Goal: Information Seeking & Learning: Learn about a topic

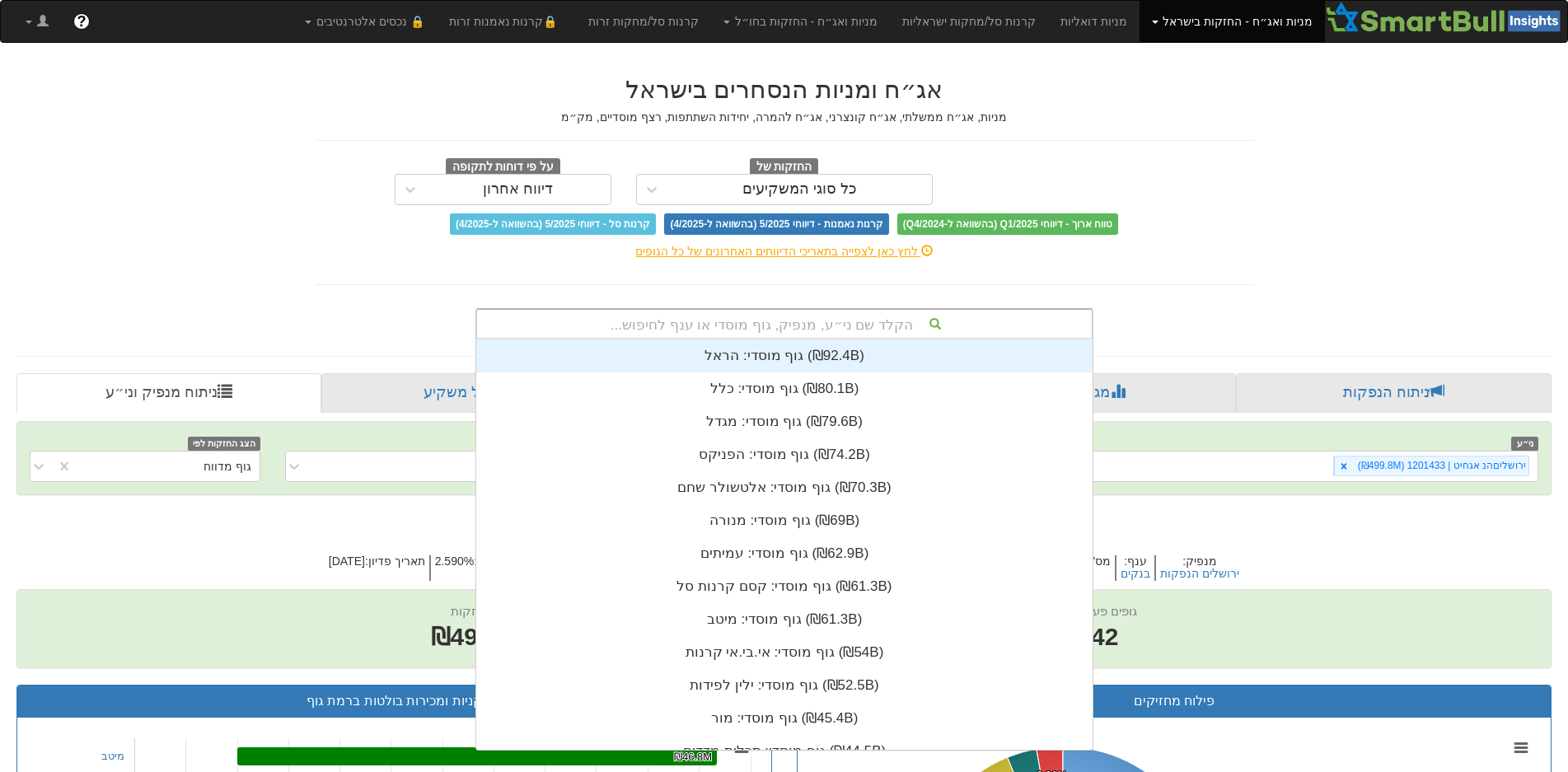
click at [845, 323] on div "הקלד שם ני״ע, מנפיק, גוף מוסדי או ענף לחיפוש..." at bounding box center [784, 324] width 615 height 28
type input "נ"
type input "מז"
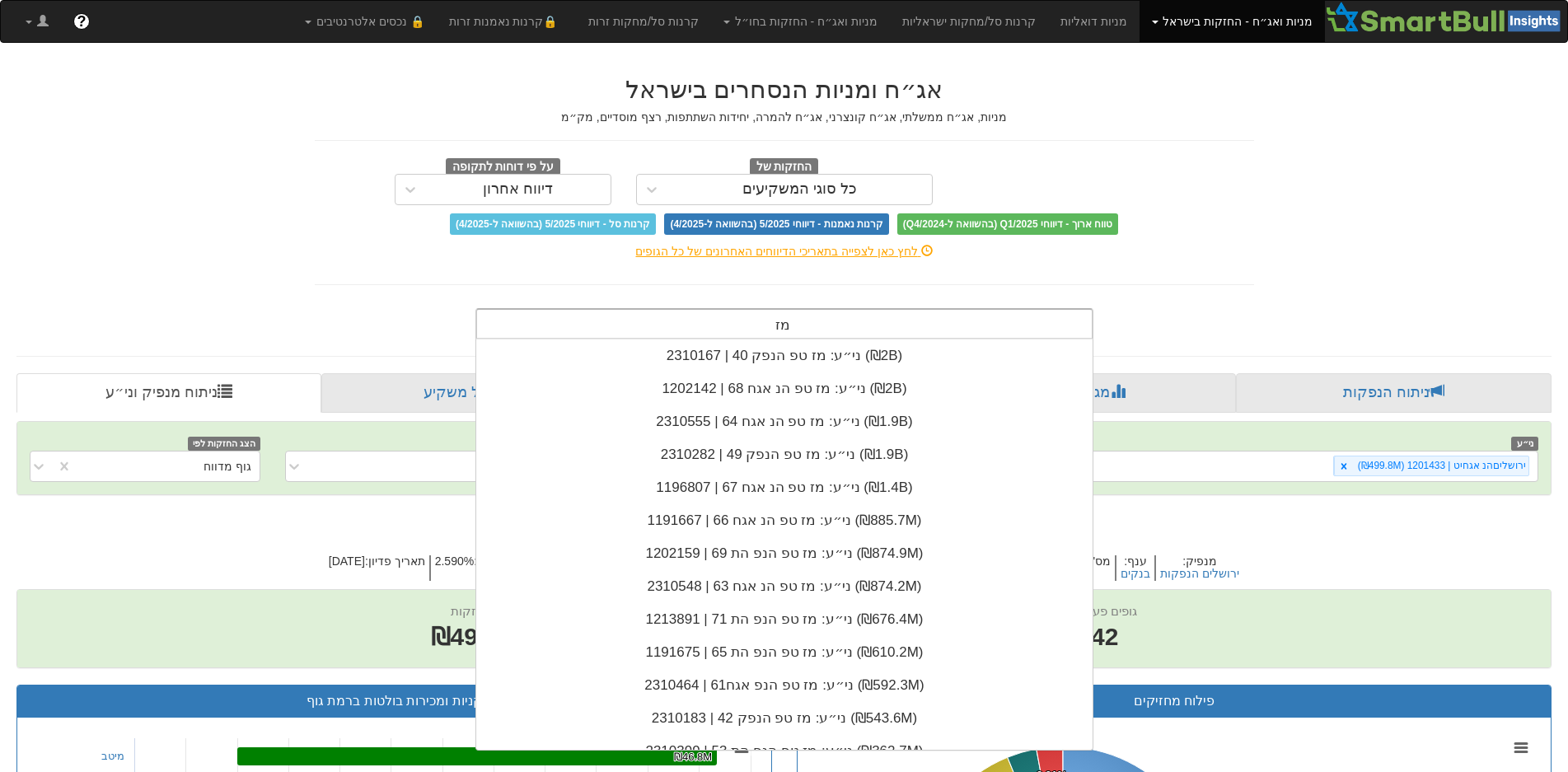
scroll to position [264, 0]
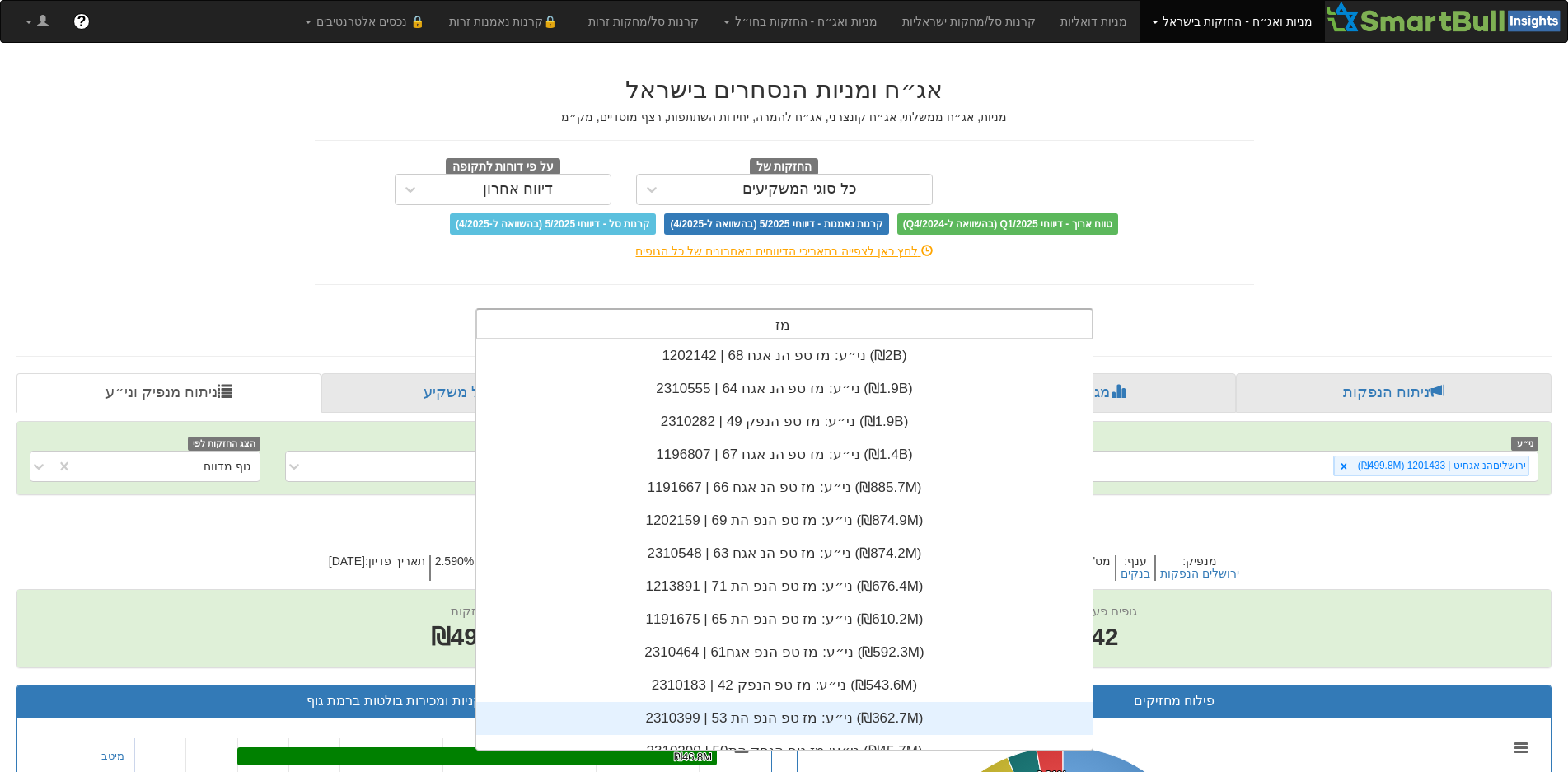
click at [762, 713] on div "ני״ע: ‏מז טפ הנפ הת 53 | 2310399 ‎(₪362.7M)‎" at bounding box center [784, 718] width 616 height 33
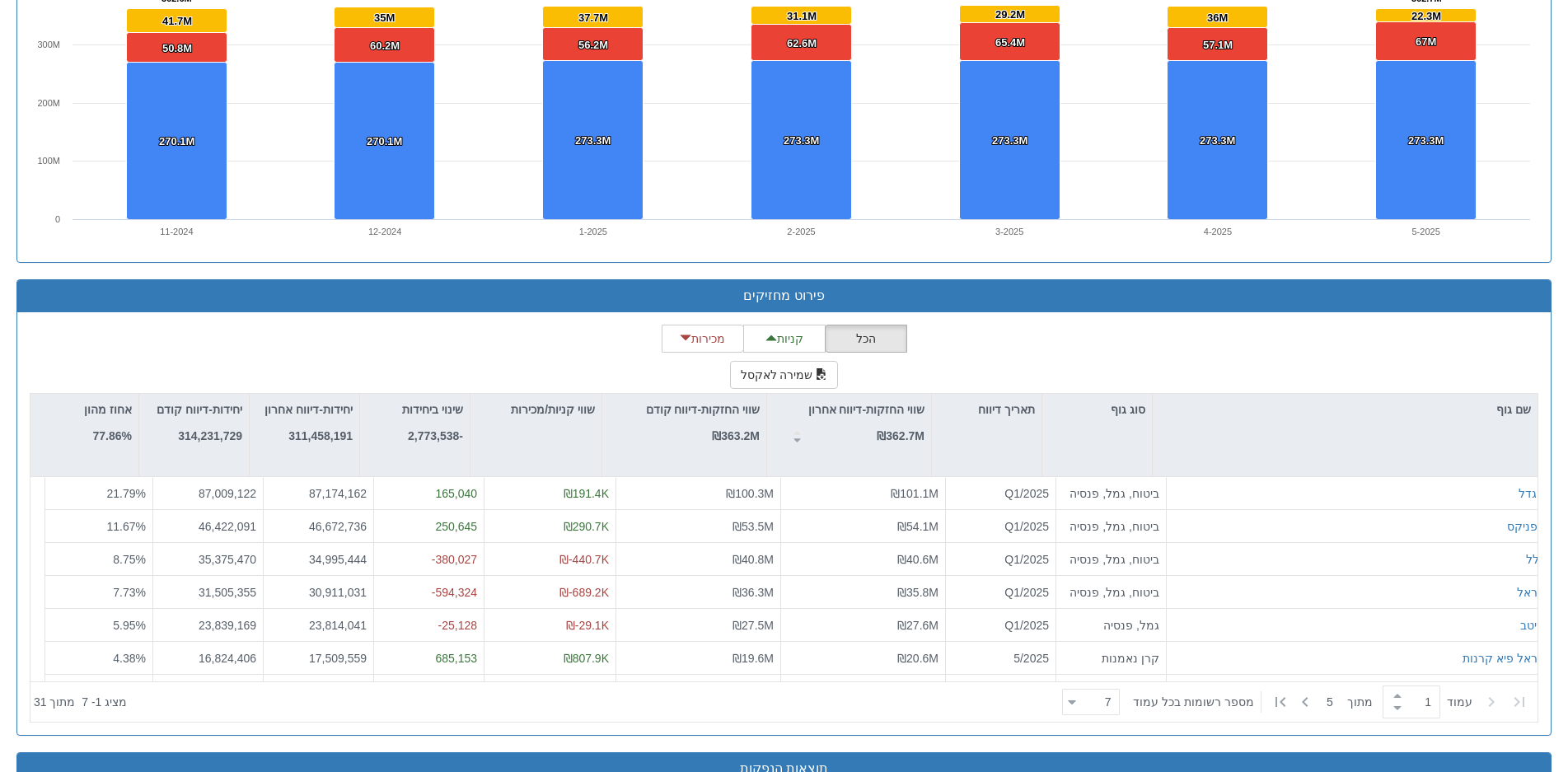
scroll to position [1251, 0]
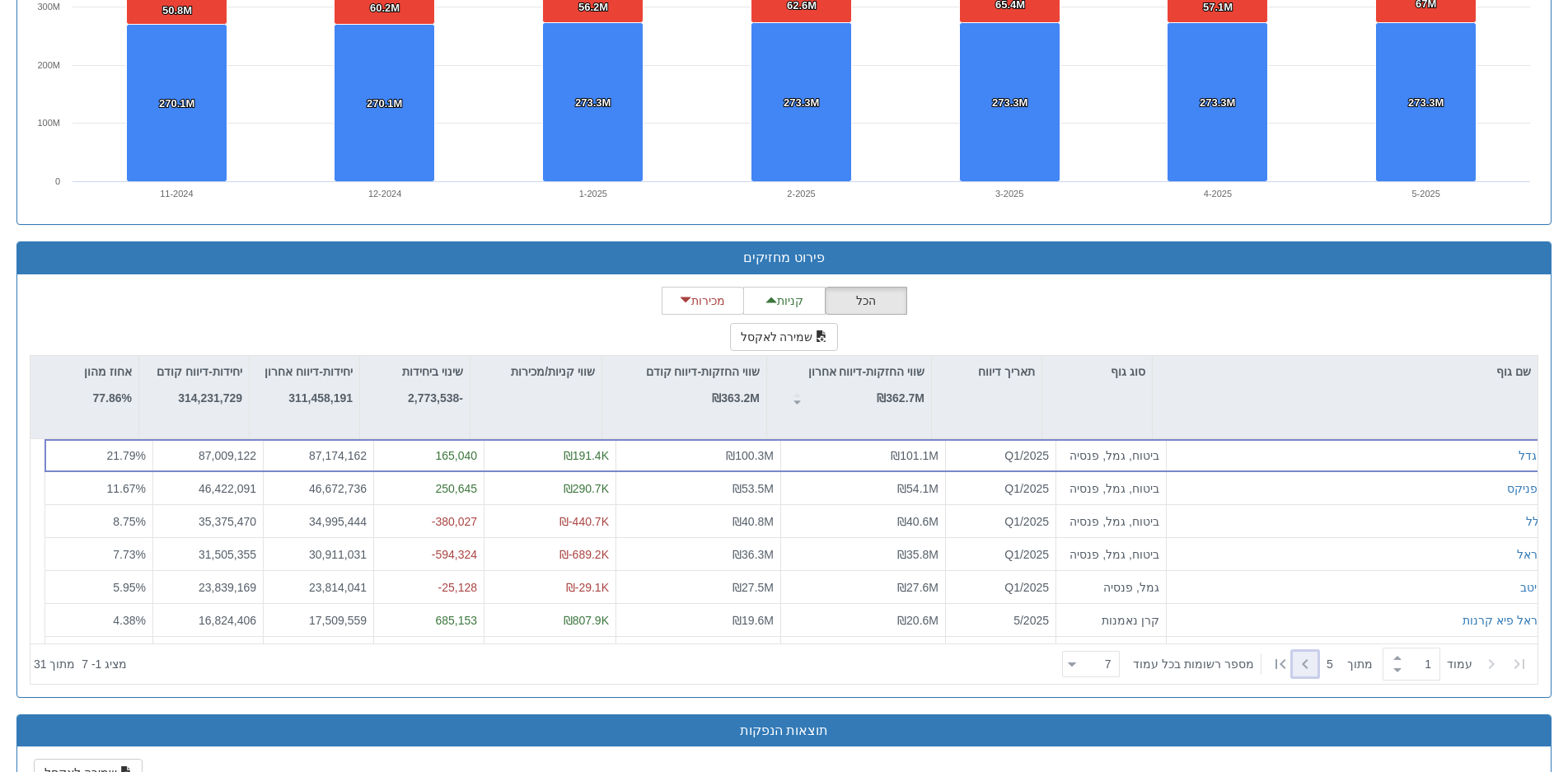
click at [1308, 661] on icon at bounding box center [1305, 664] width 20 height 20
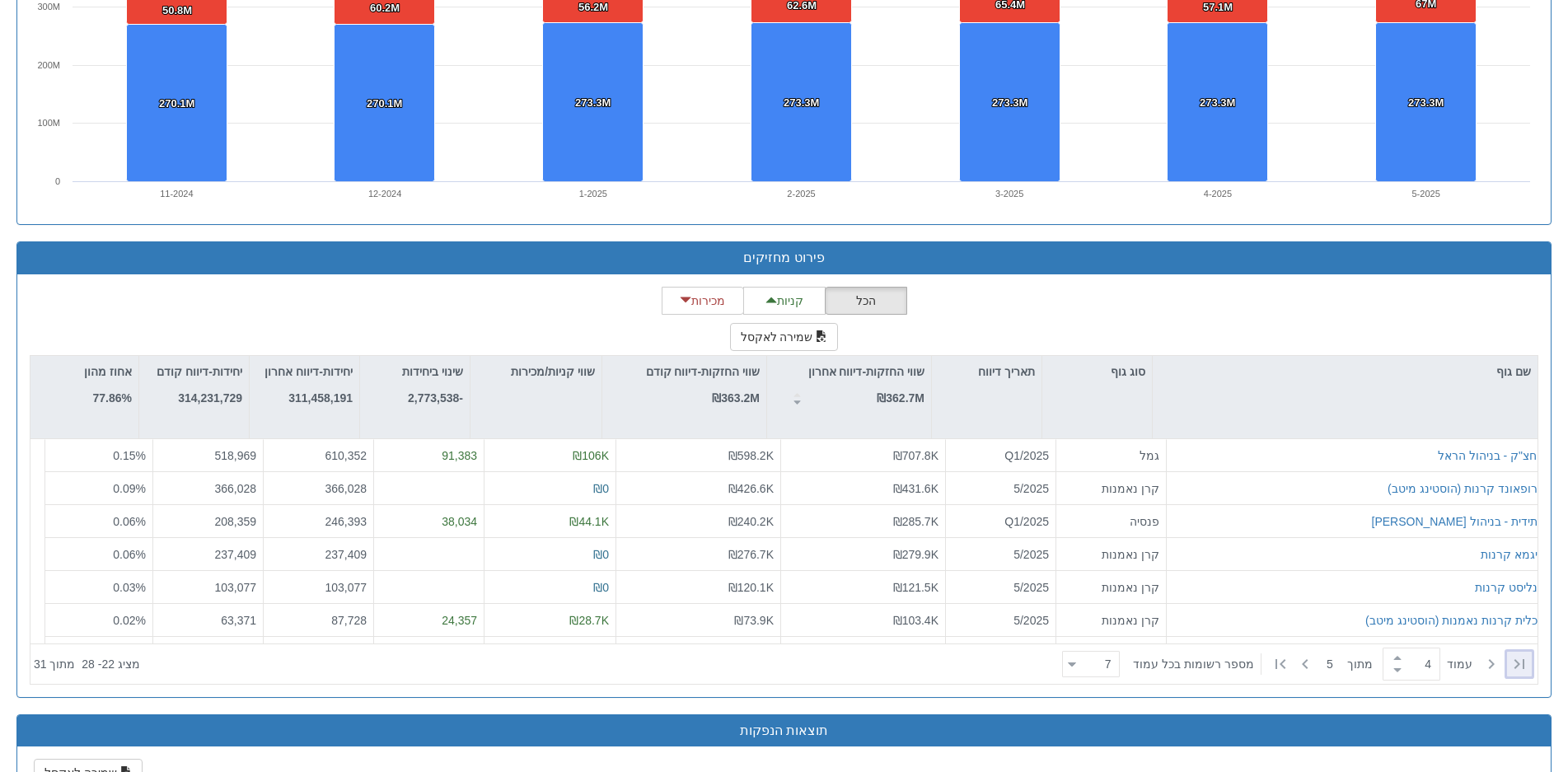
click at [1521, 656] on icon at bounding box center [1519, 664] width 20 height 20
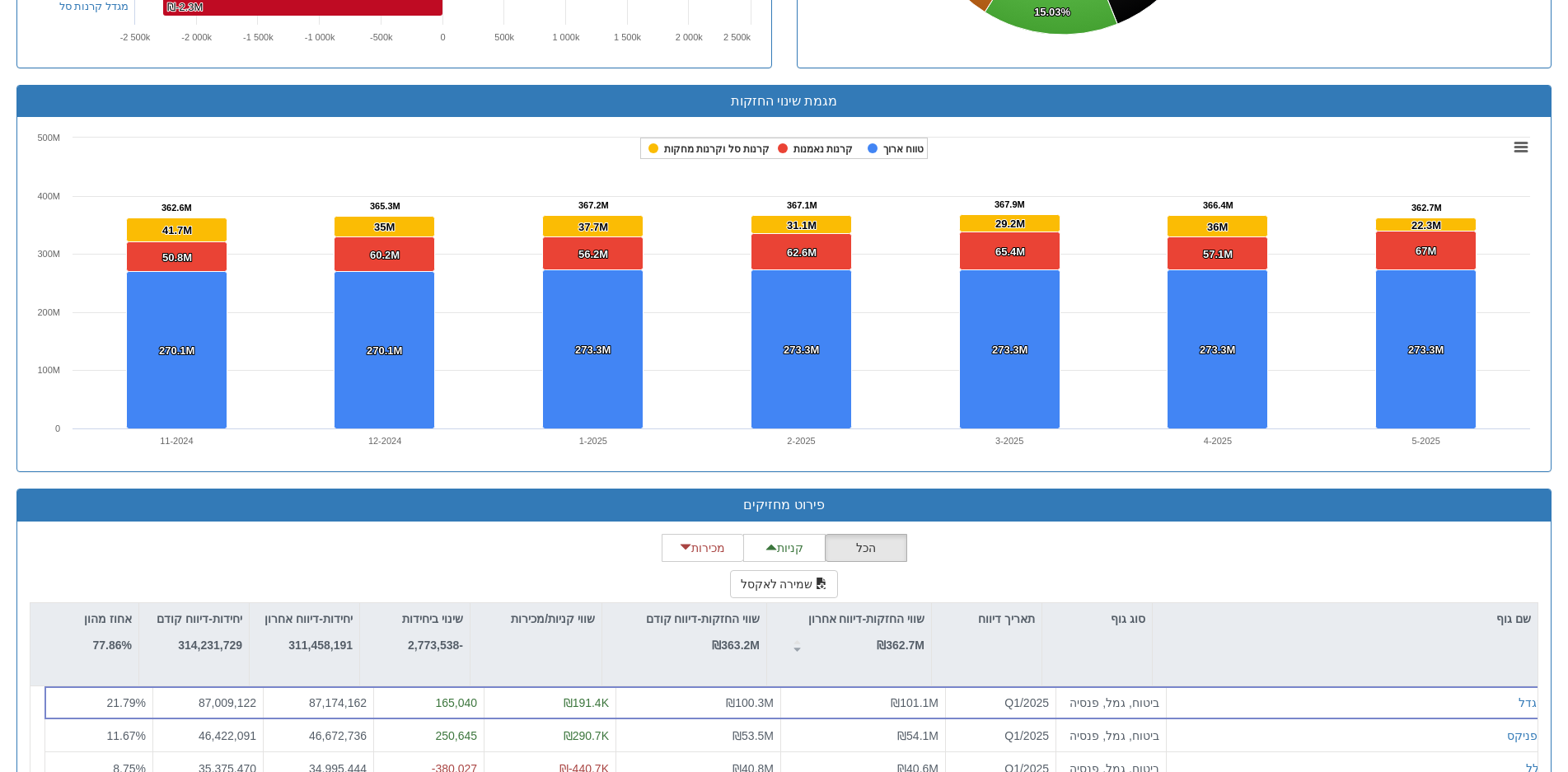
scroll to position [1333, 0]
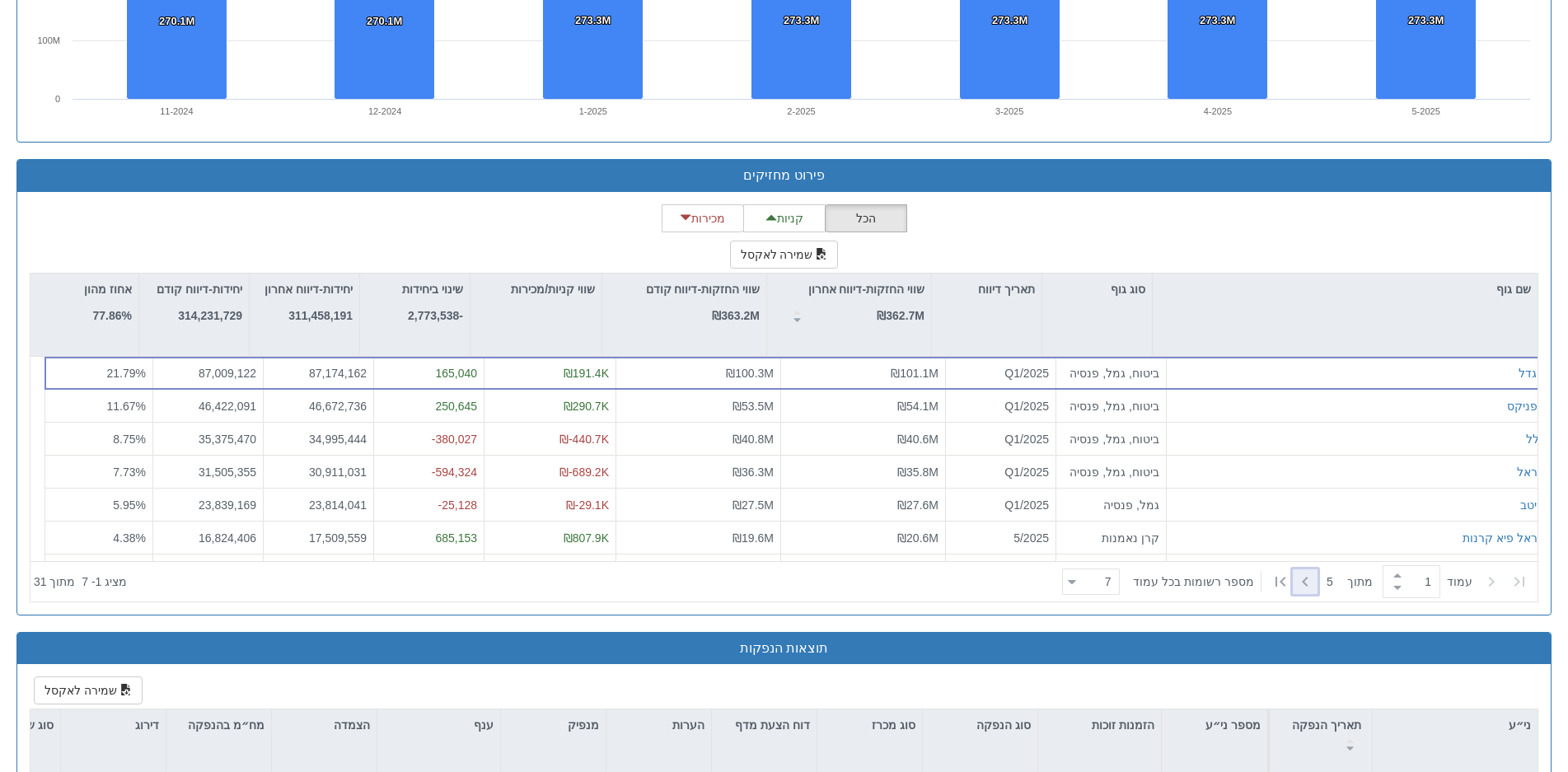
click at [1304, 578] on icon at bounding box center [1305, 582] width 20 height 20
click at [1307, 574] on icon at bounding box center [1305, 582] width 20 height 20
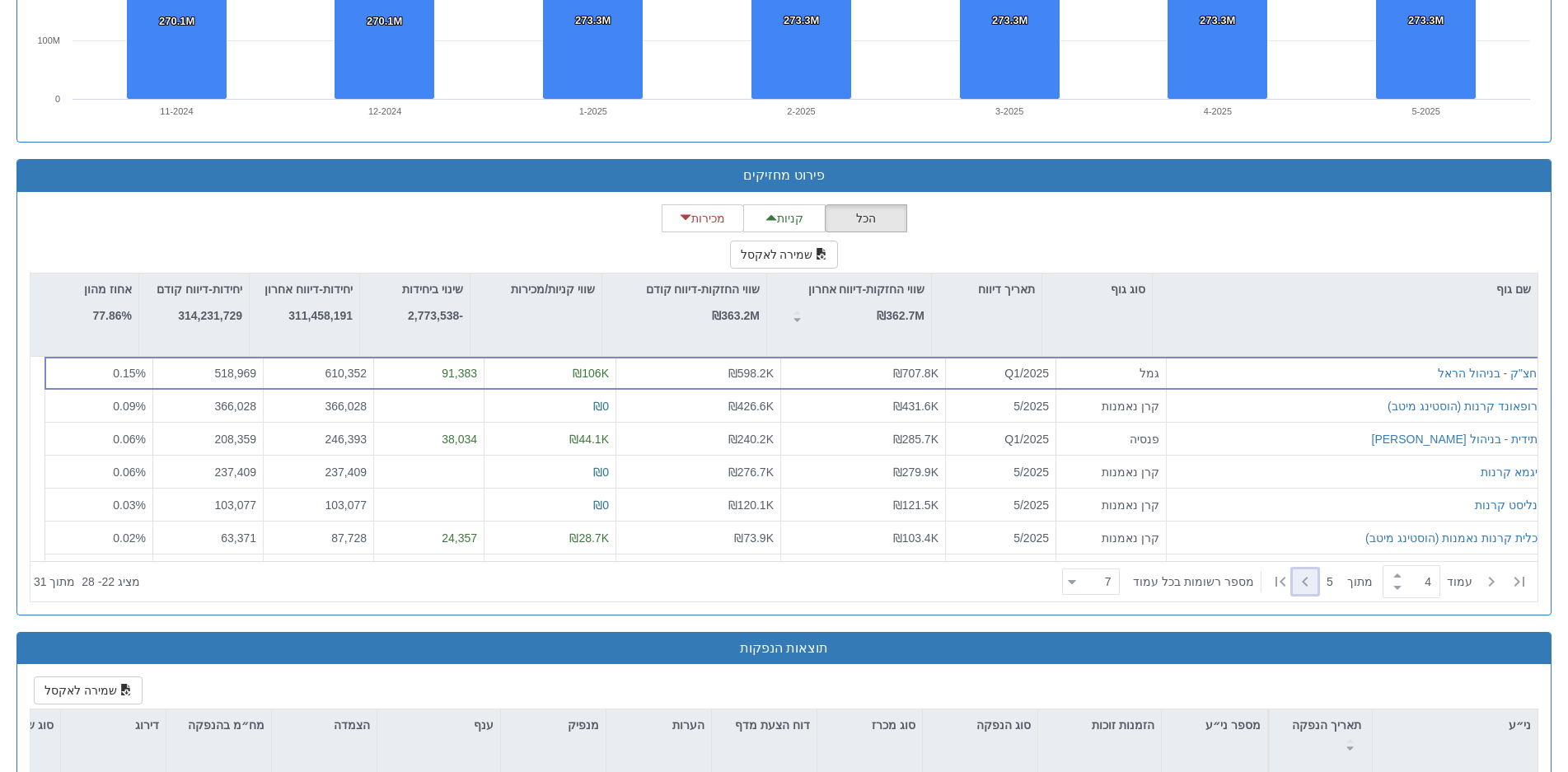
click at [1307, 574] on icon at bounding box center [1305, 582] width 20 height 20
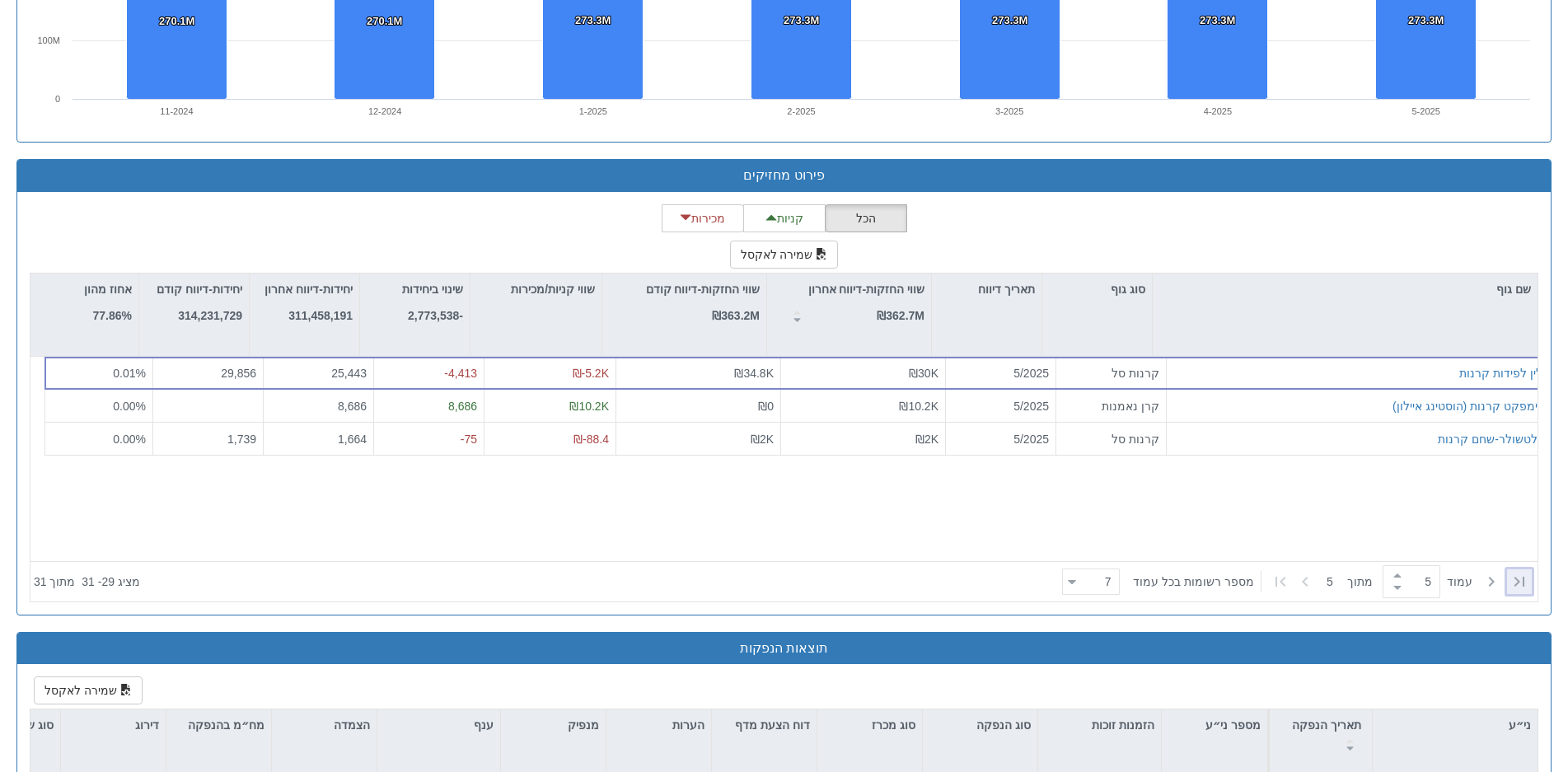
click at [1515, 575] on icon at bounding box center [1519, 582] width 20 height 20
type input "1"
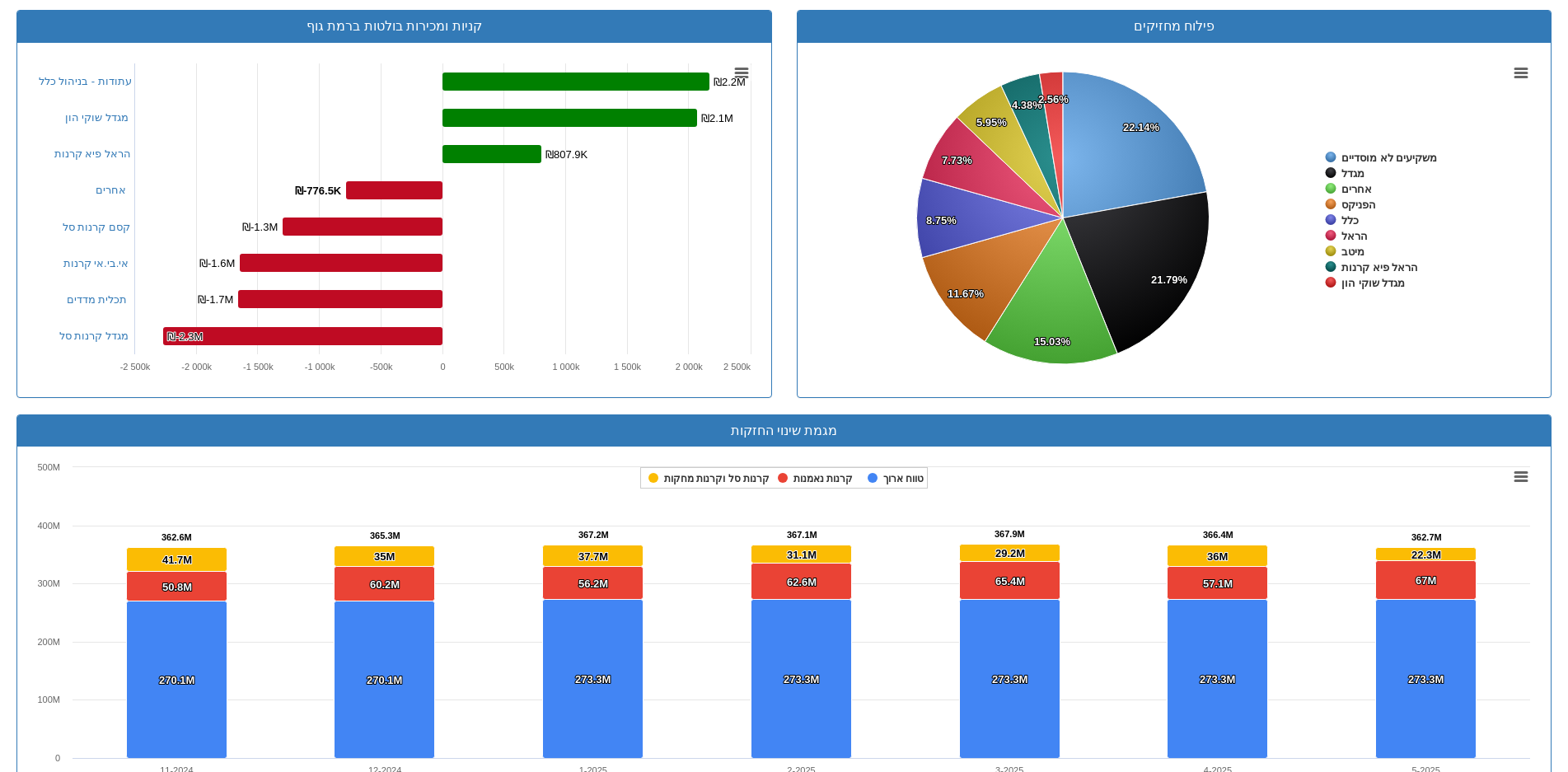
scroll to position [263, 0]
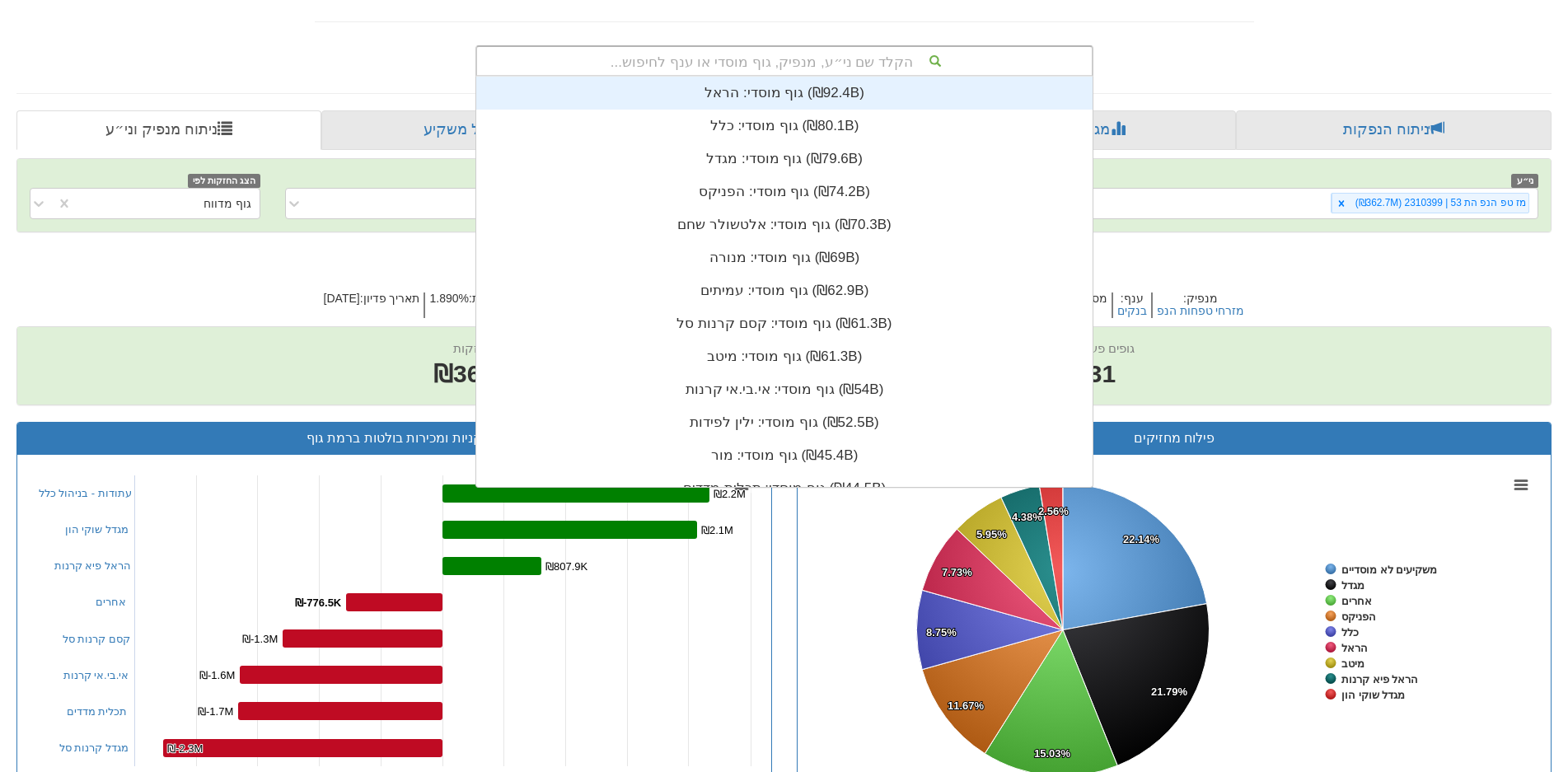
click at [741, 55] on div "הקלד שם ני״ע, מנפיק, גוף מוסדי או ענף לחיפוש..." at bounding box center [784, 61] width 615 height 28
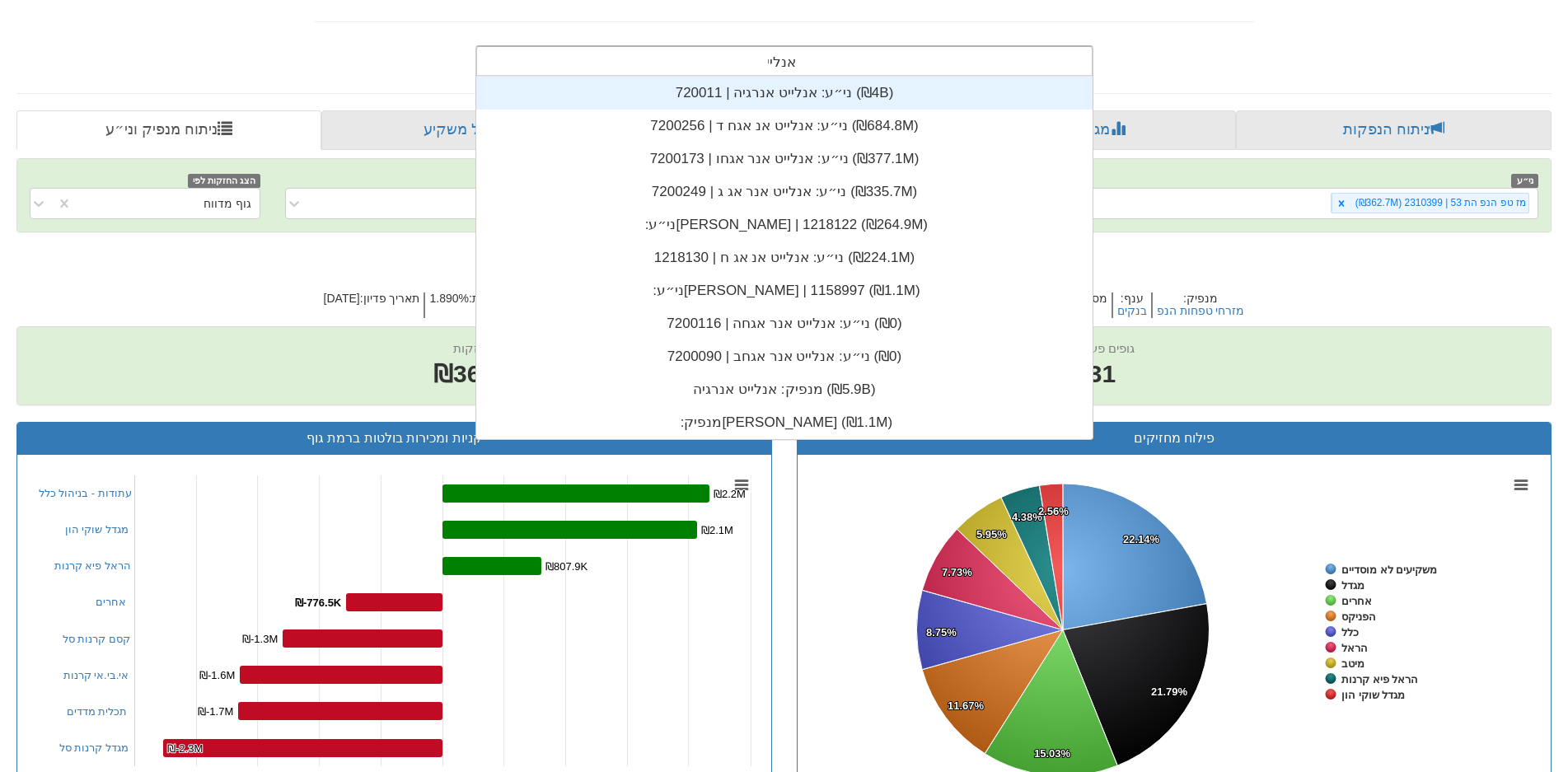
scroll to position [297, 0]
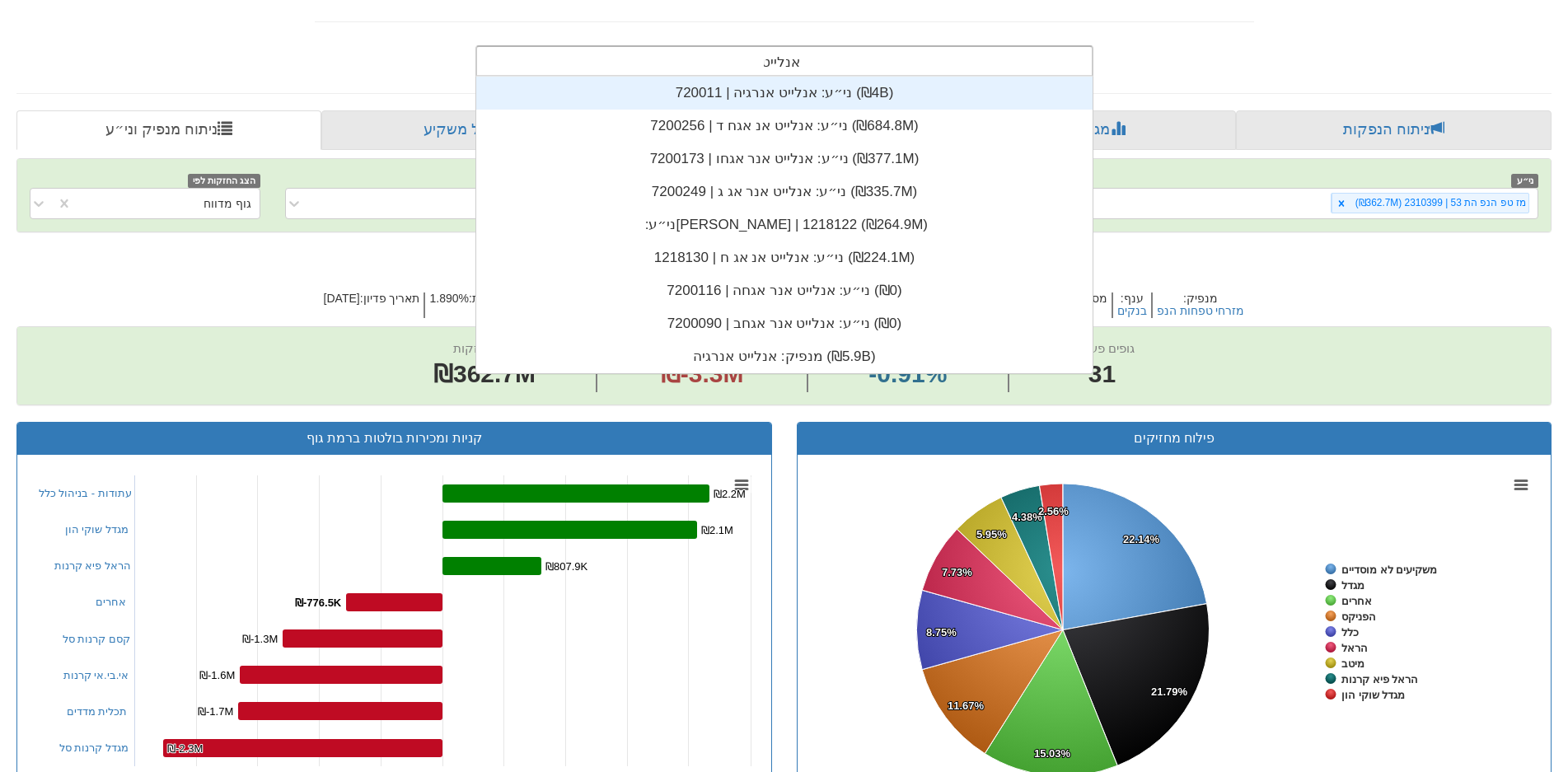
type input "אנלייט"
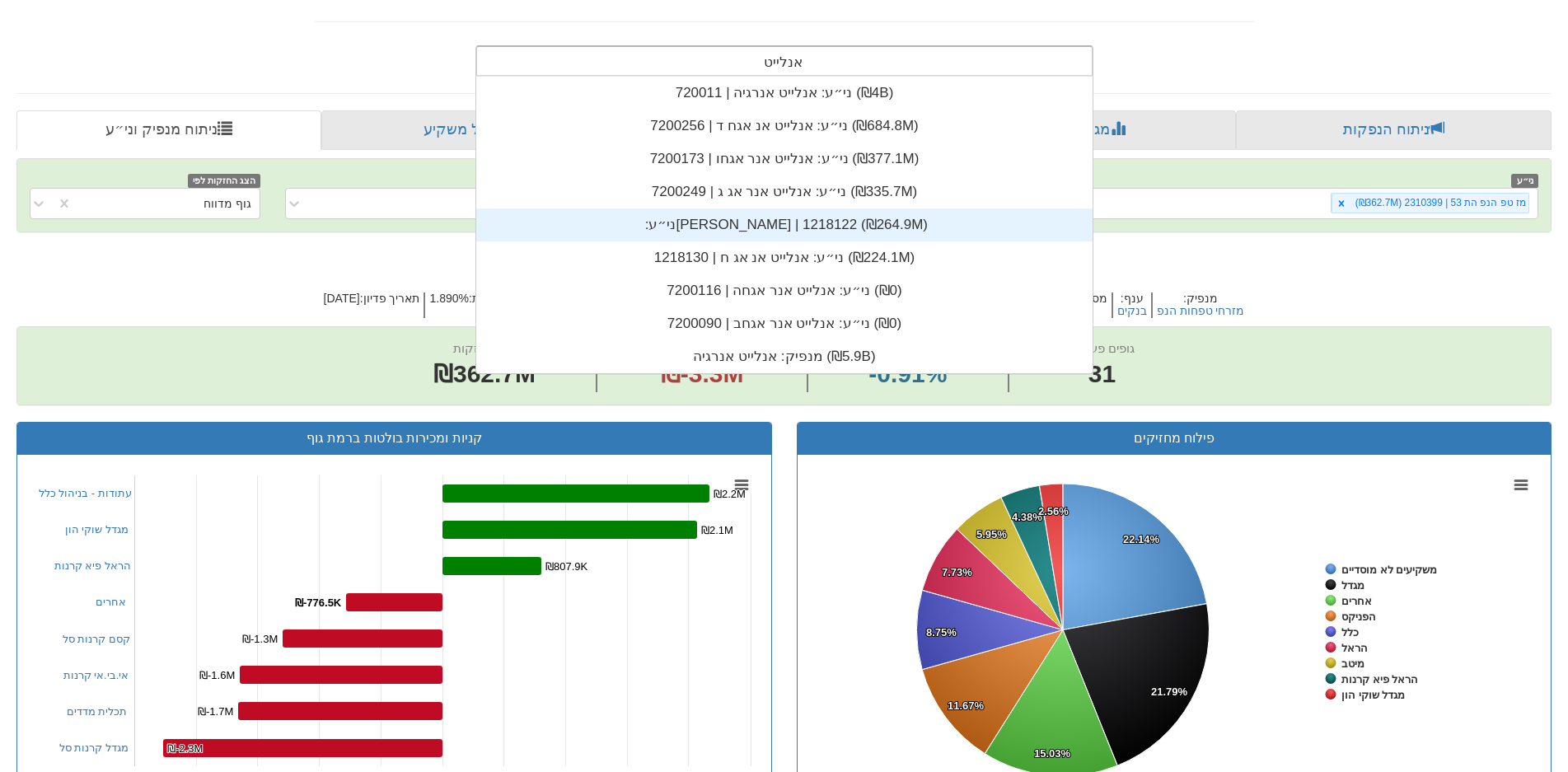
click at [760, 237] on div "ני״ע: ‏[PERSON_NAME] | 1218122 ‎(₪264.9M)‎" at bounding box center [784, 225] width 616 height 33
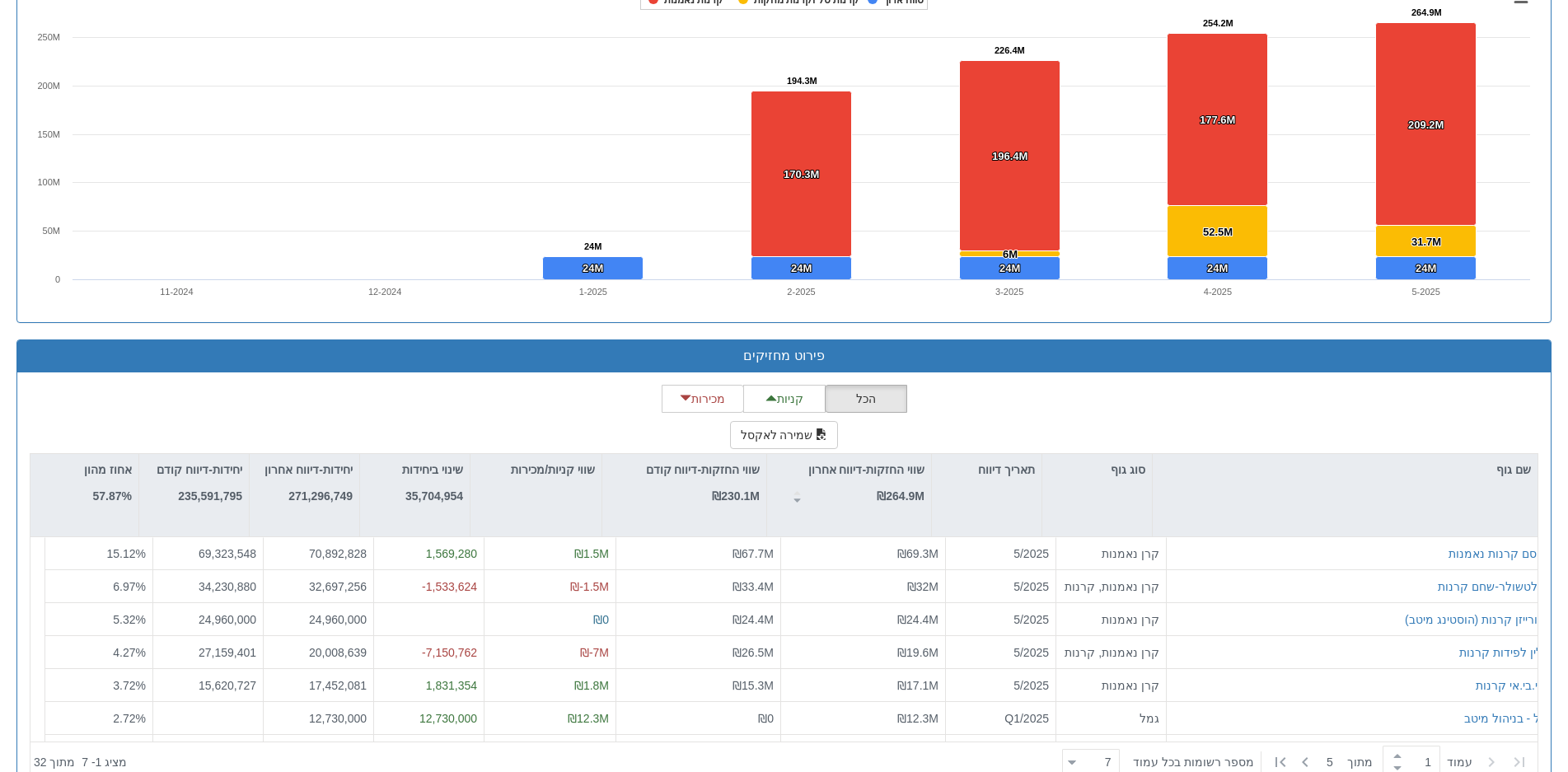
scroll to position [1319, 0]
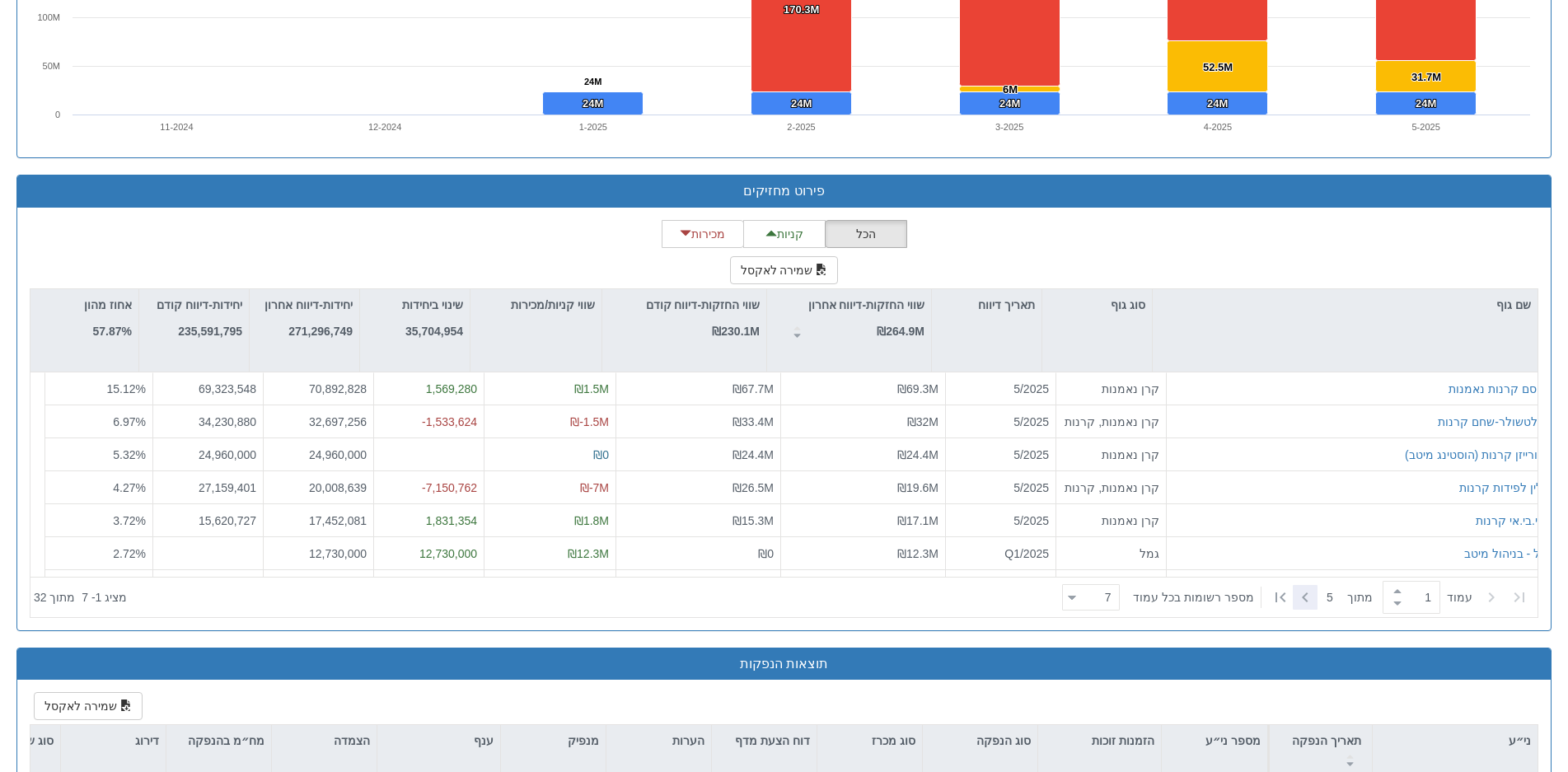
click at [1308, 590] on icon at bounding box center [1305, 597] width 20 height 20
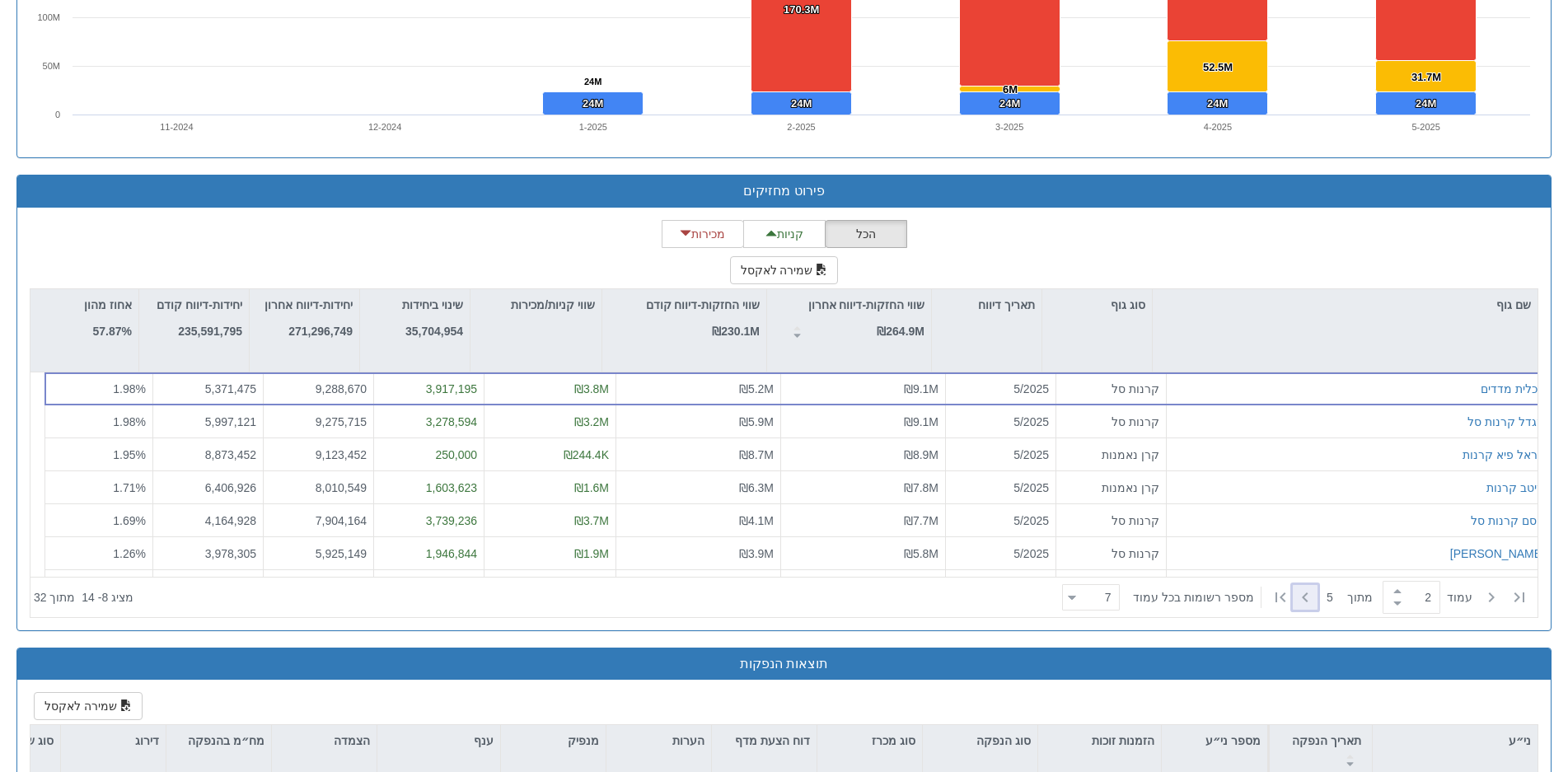
click at [1308, 590] on icon at bounding box center [1305, 597] width 20 height 20
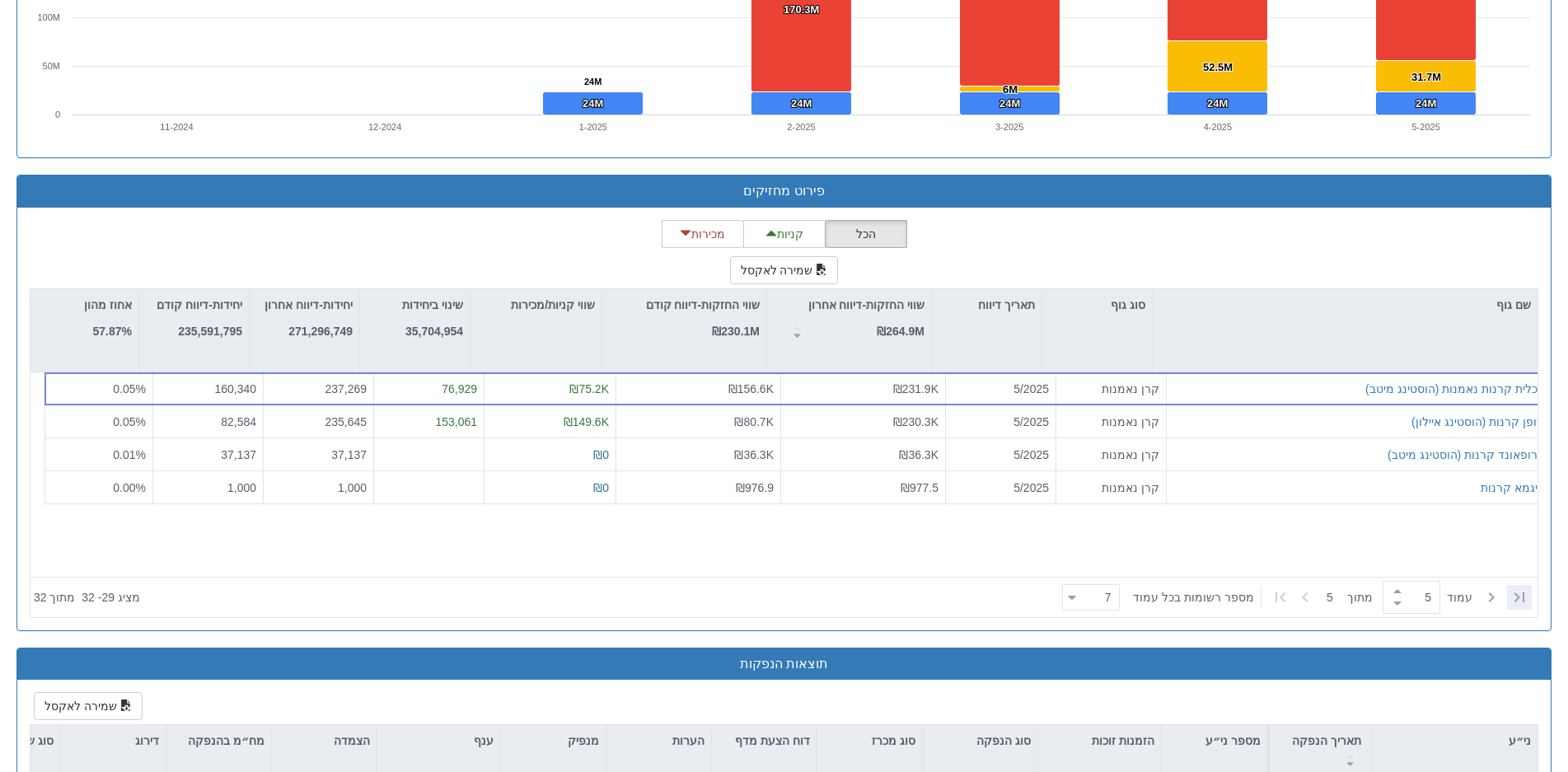
click at [1515, 603] on div at bounding box center [1520, 597] width 25 height 25
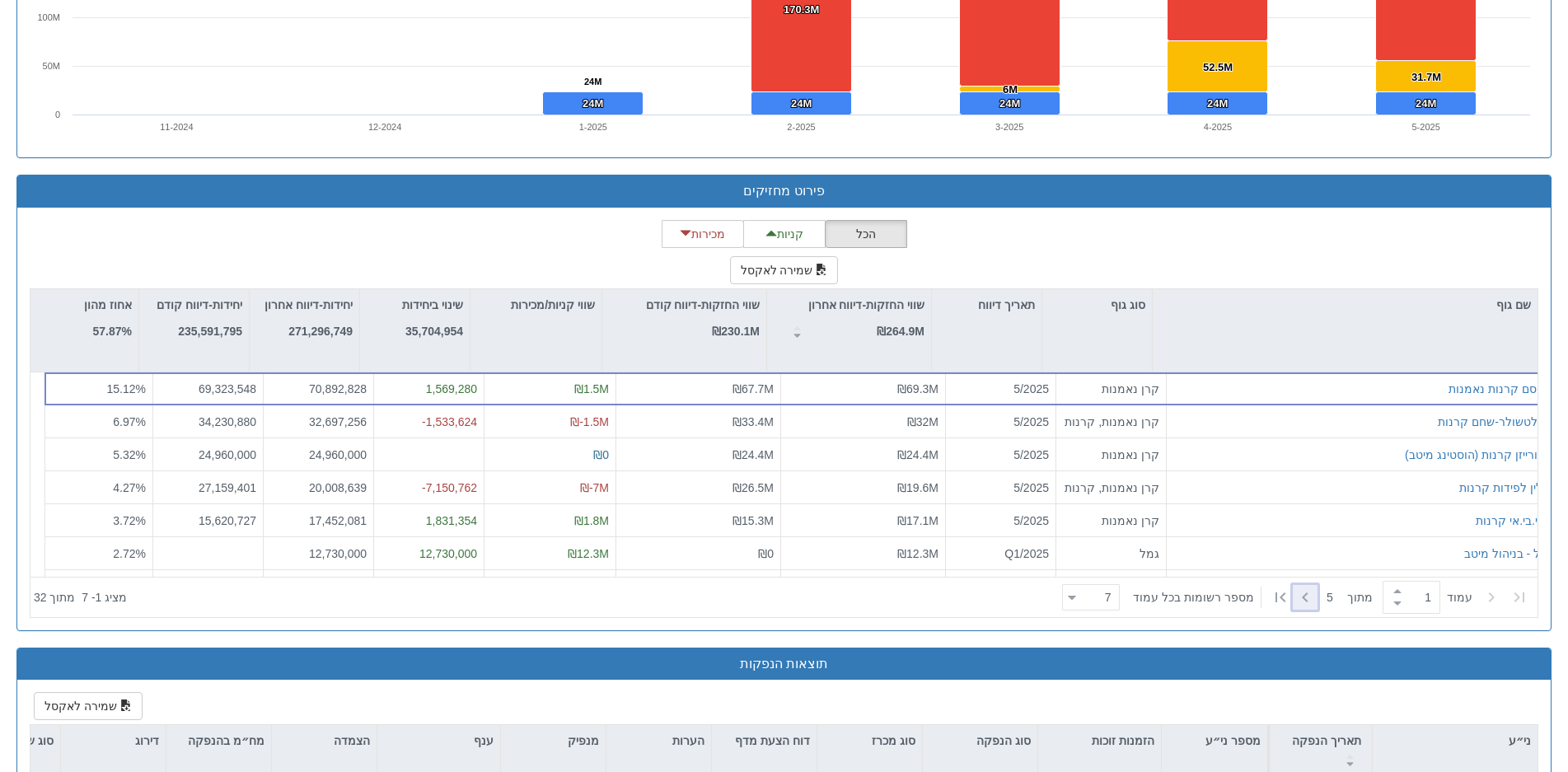
click at [1308, 596] on icon at bounding box center [1305, 597] width 20 height 20
click at [1489, 592] on icon at bounding box center [1492, 597] width 20 height 20
type input "1"
